Goal: Task Accomplishment & Management: Complete application form

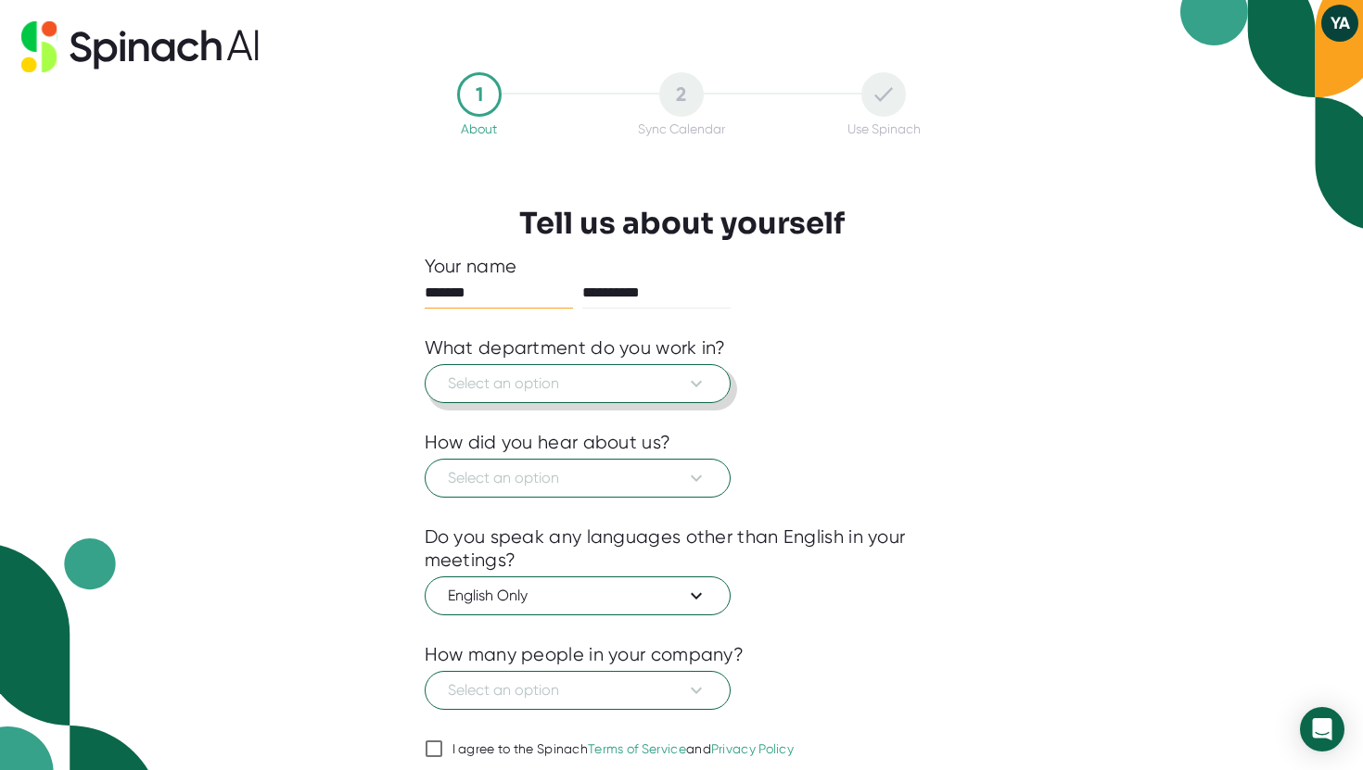
click at [591, 370] on button "Select an option" at bounding box center [578, 383] width 306 height 39
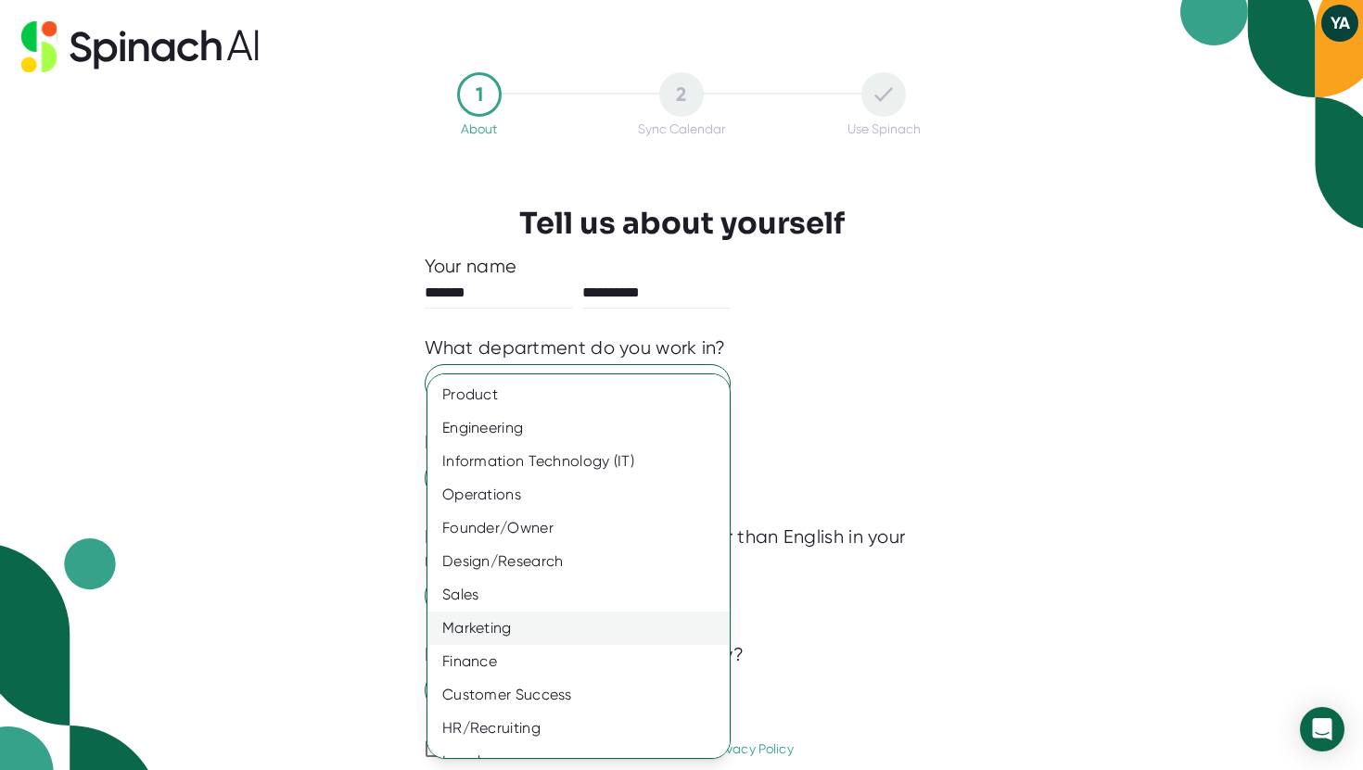
scroll to position [57, 0]
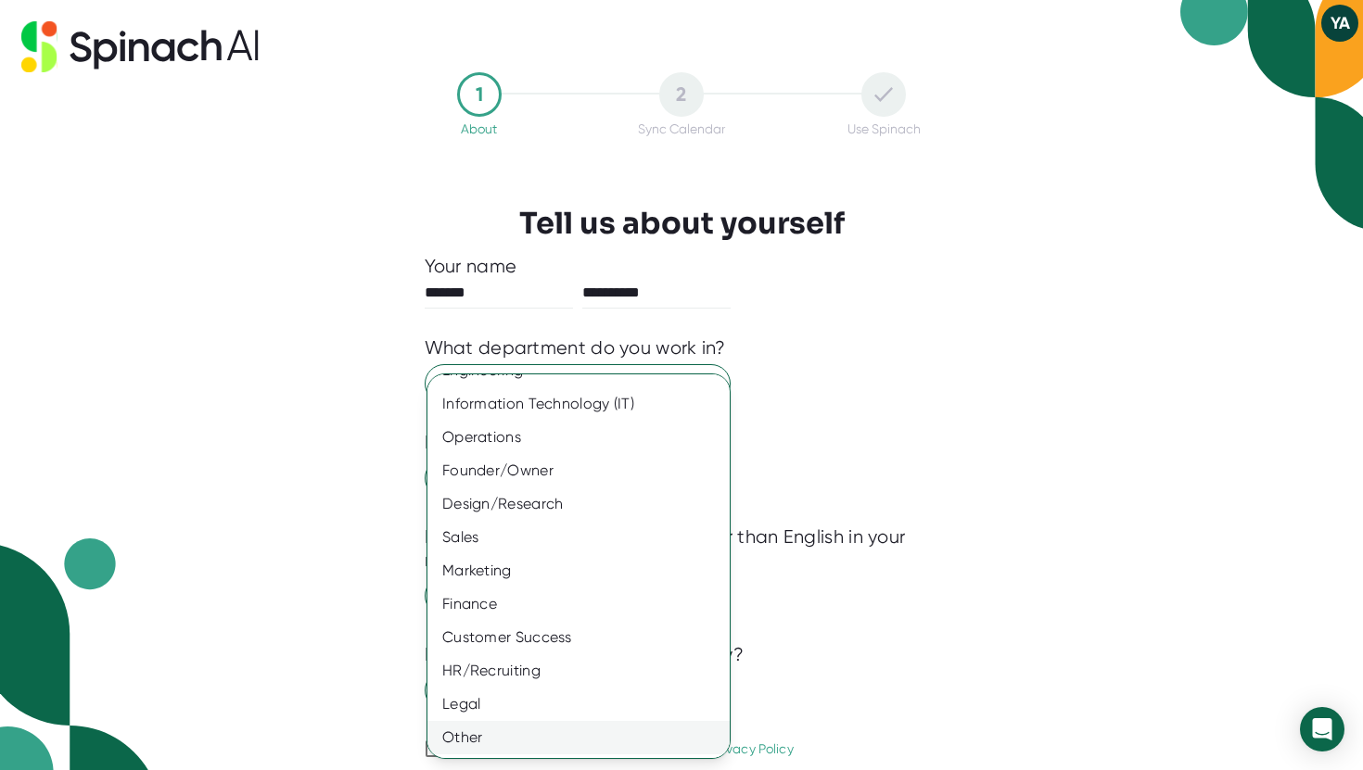
click at [477, 747] on div "Other" at bounding box center [578, 737] width 302 height 33
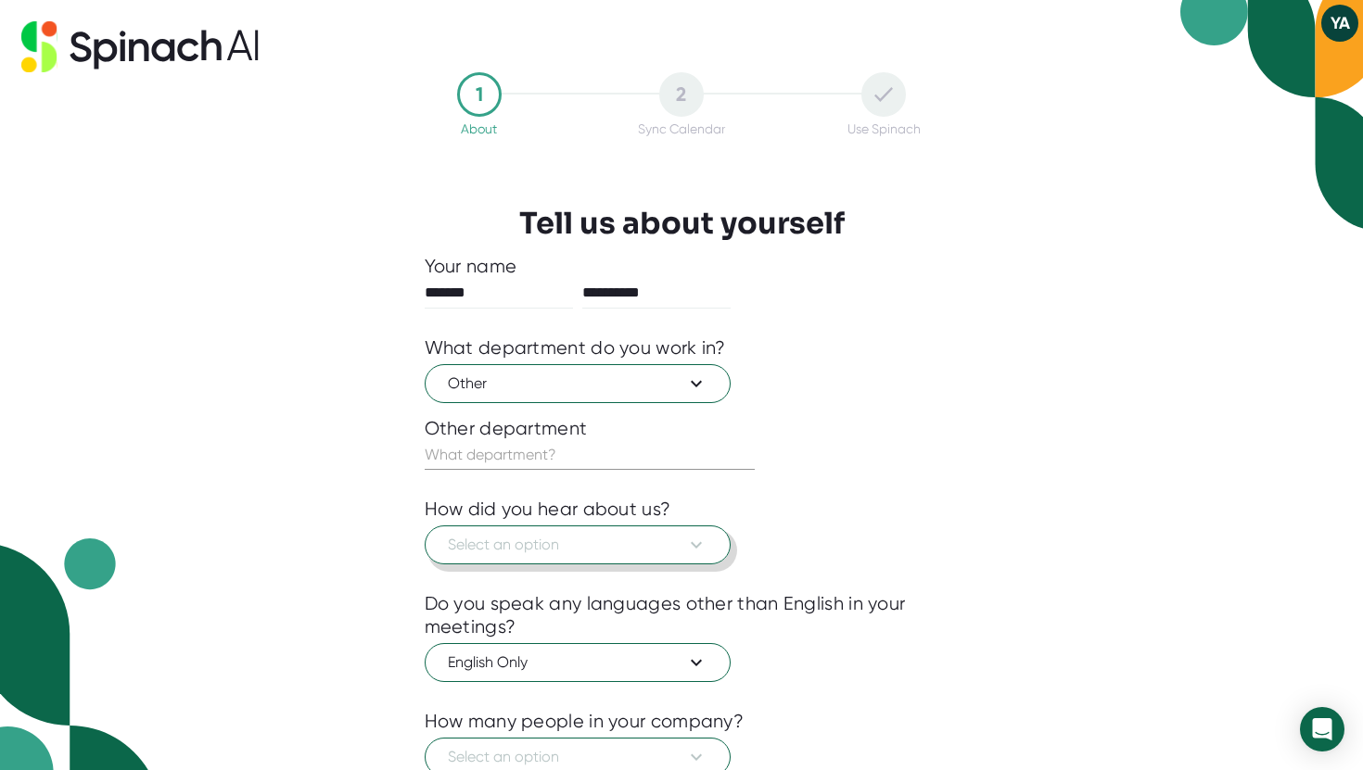
click at [525, 553] on span "Select an option" at bounding box center [578, 545] width 260 height 22
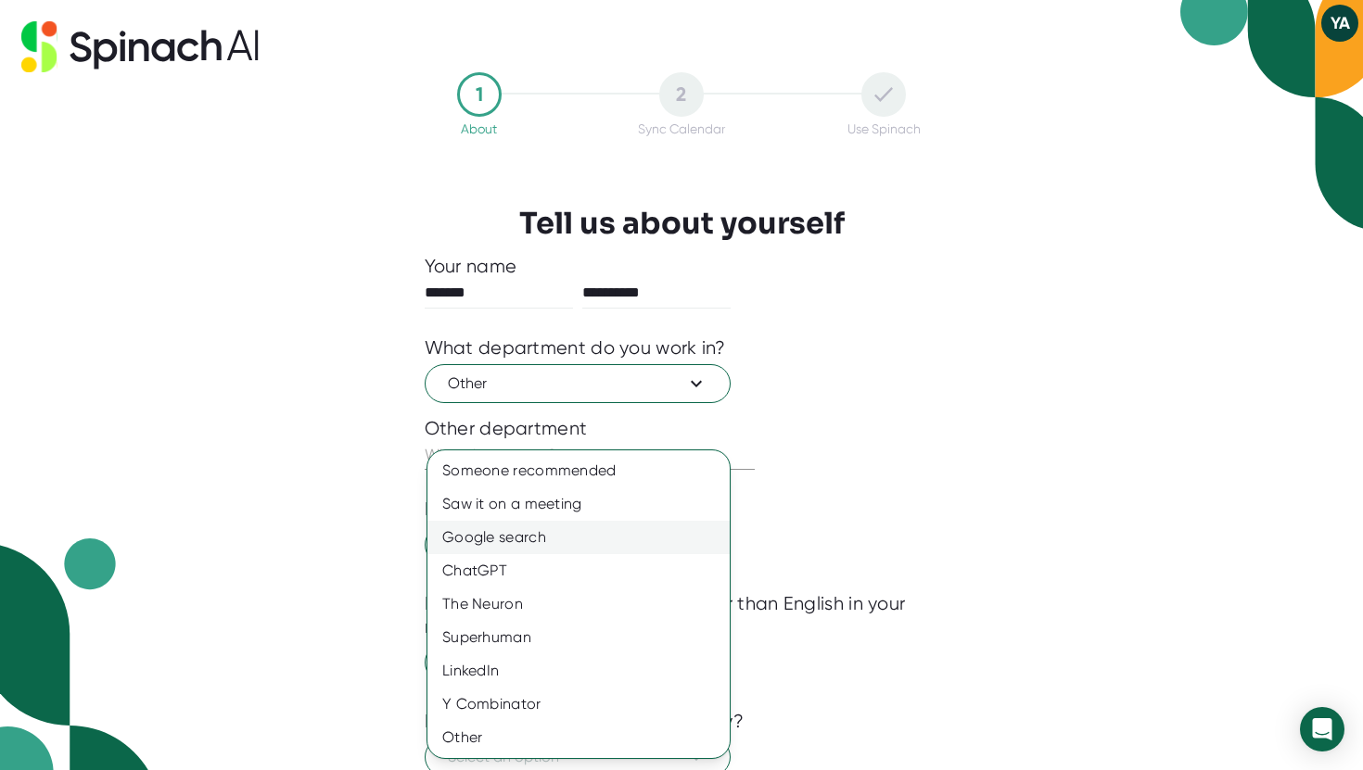
click at [522, 532] on div "Google search" at bounding box center [578, 537] width 302 height 33
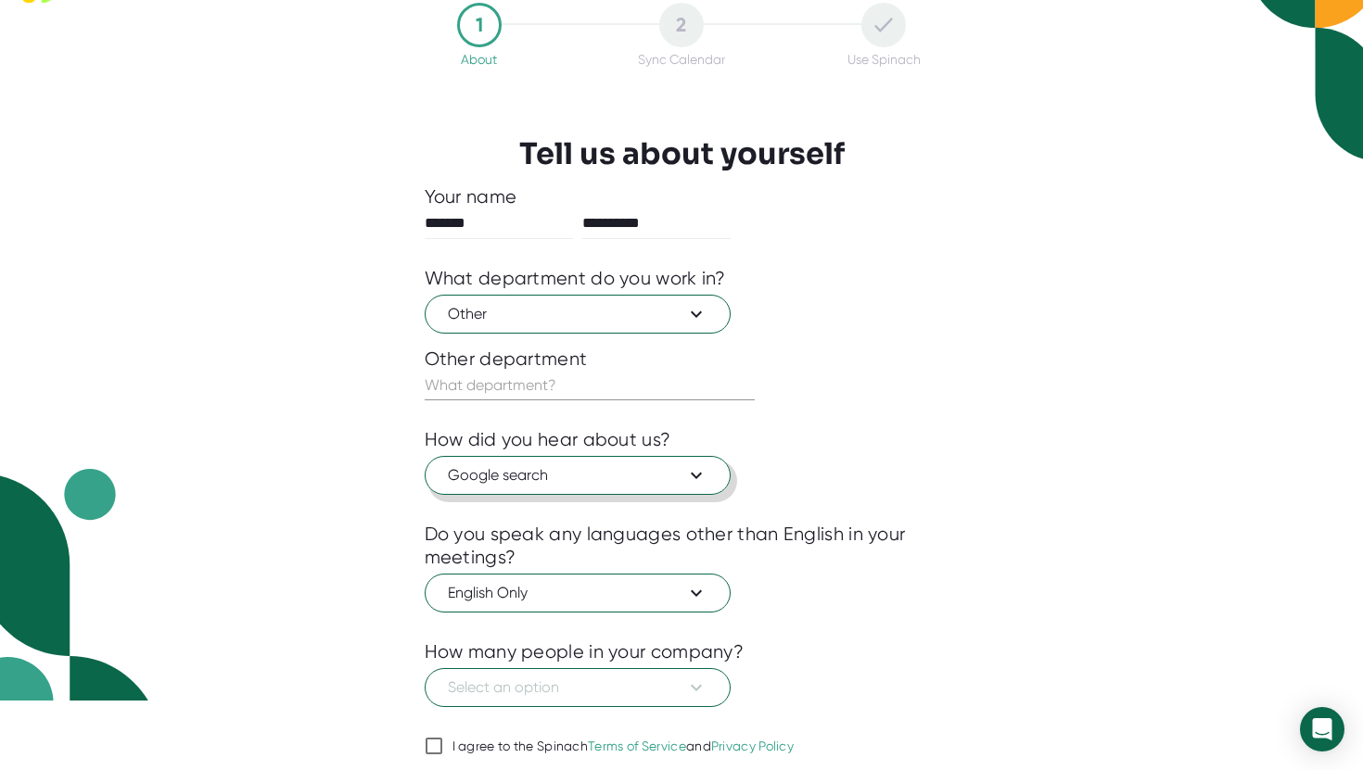
scroll to position [137, 0]
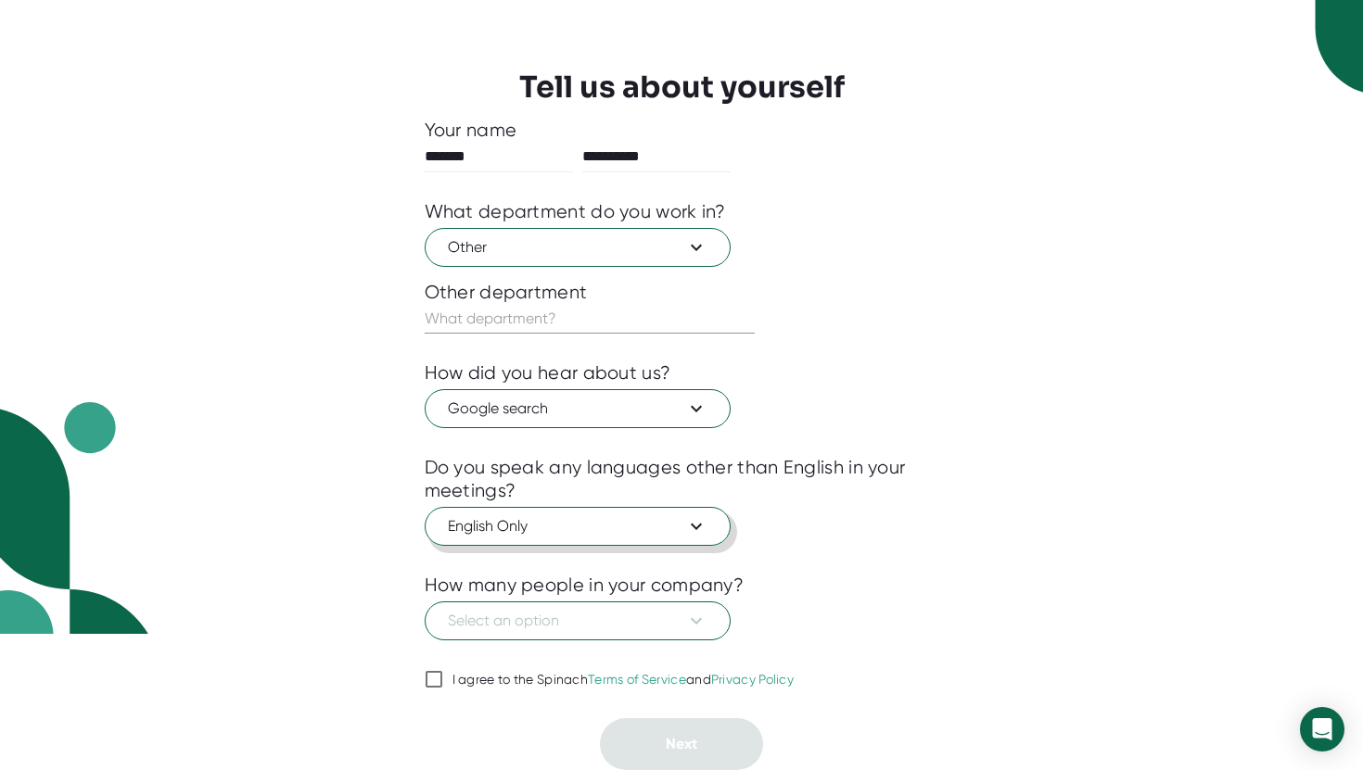
click at [541, 513] on button "English Only" at bounding box center [578, 526] width 306 height 39
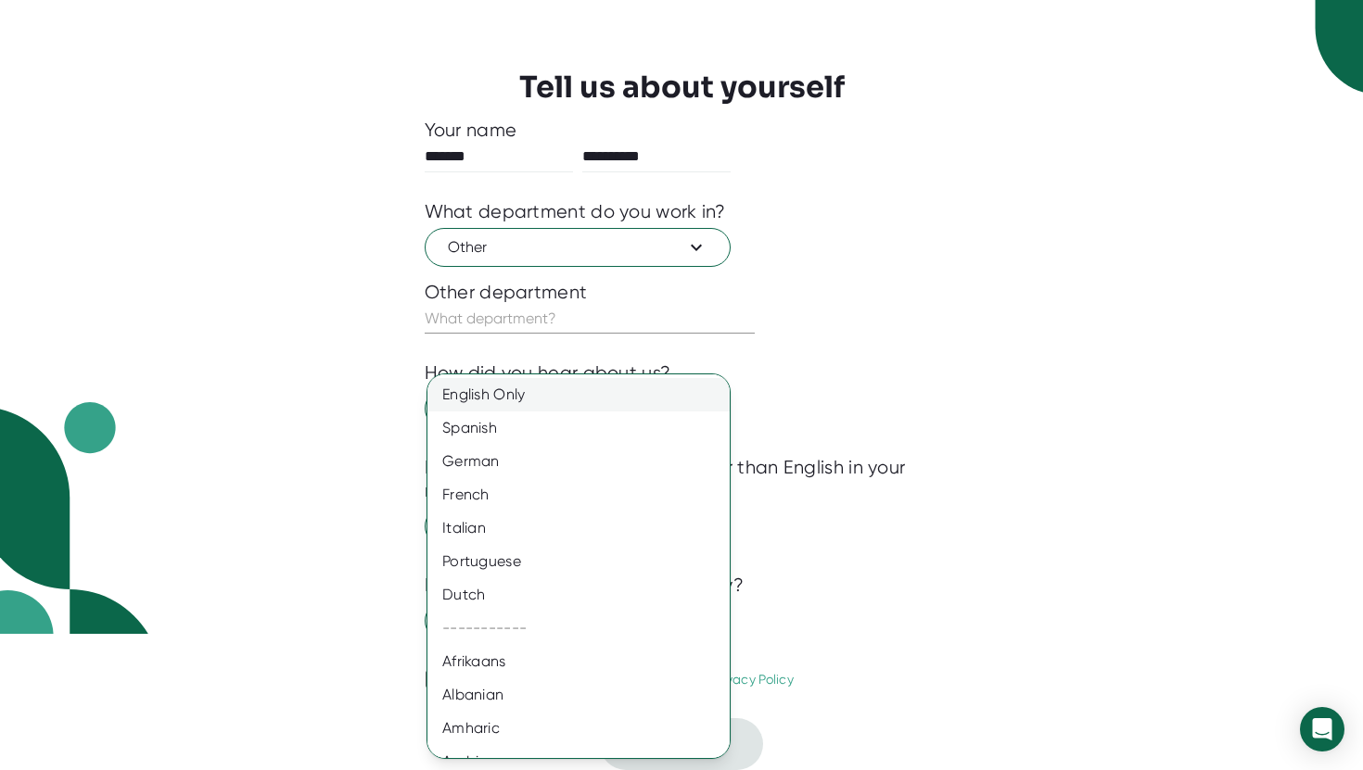
click at [517, 400] on div "English Only" at bounding box center [578, 394] width 302 height 33
